Goal: Task Accomplishment & Management: Complete application form

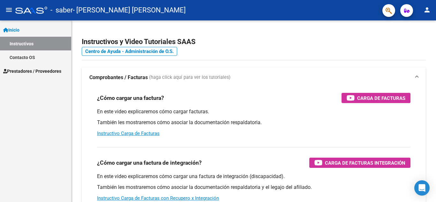
click at [61, 70] on span "Prestadores / Proveedores" at bounding box center [32, 71] width 58 height 7
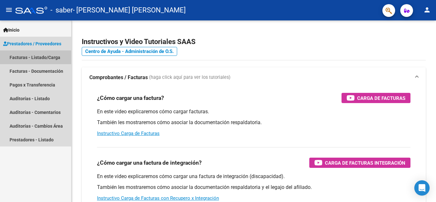
click at [54, 54] on link "Facturas - Listado/Carga" at bounding box center [35, 57] width 71 height 14
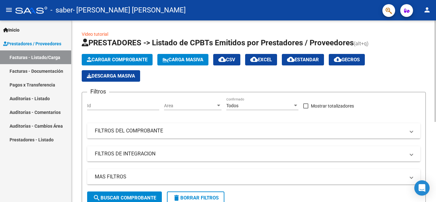
scroll to position [144, 0]
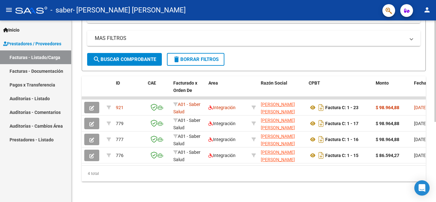
click at [435, 130] on div at bounding box center [436, 111] width 2 height 182
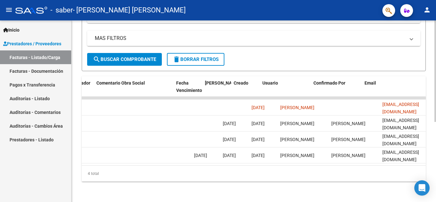
scroll to position [0, 1002]
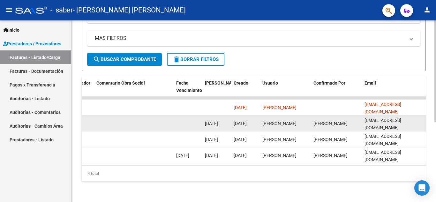
click at [163, 118] on datatable-body-cell at bounding box center [134, 124] width 80 height 16
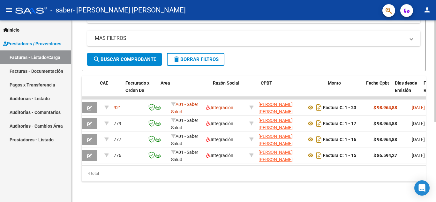
scroll to position [0, 0]
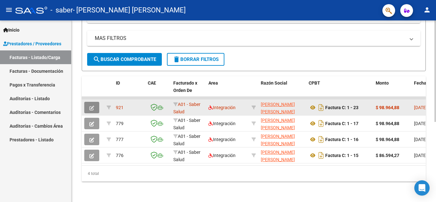
click at [90, 106] on icon "button" at bounding box center [91, 108] width 5 height 5
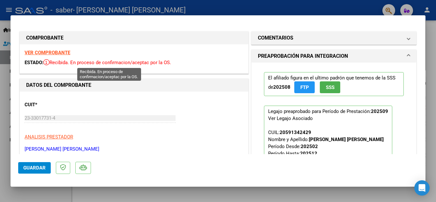
click at [49, 62] on icon at bounding box center [46, 62] width 6 height 6
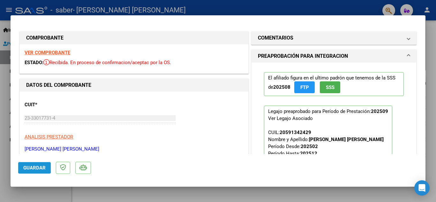
click at [44, 169] on span "Guardar" at bounding box center [34, 168] width 22 height 6
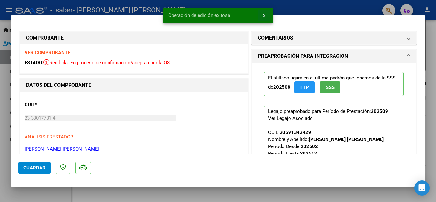
click at [264, 17] on span "x" at bounding box center [264, 15] width 2 height 6
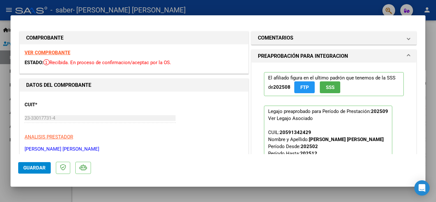
click at [430, 38] on div at bounding box center [218, 101] width 436 height 202
type input "$ 0,00"
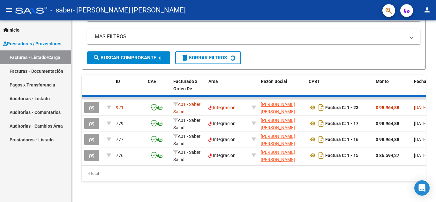
scroll to position [144, 0]
